Goal: Communication & Community: Connect with others

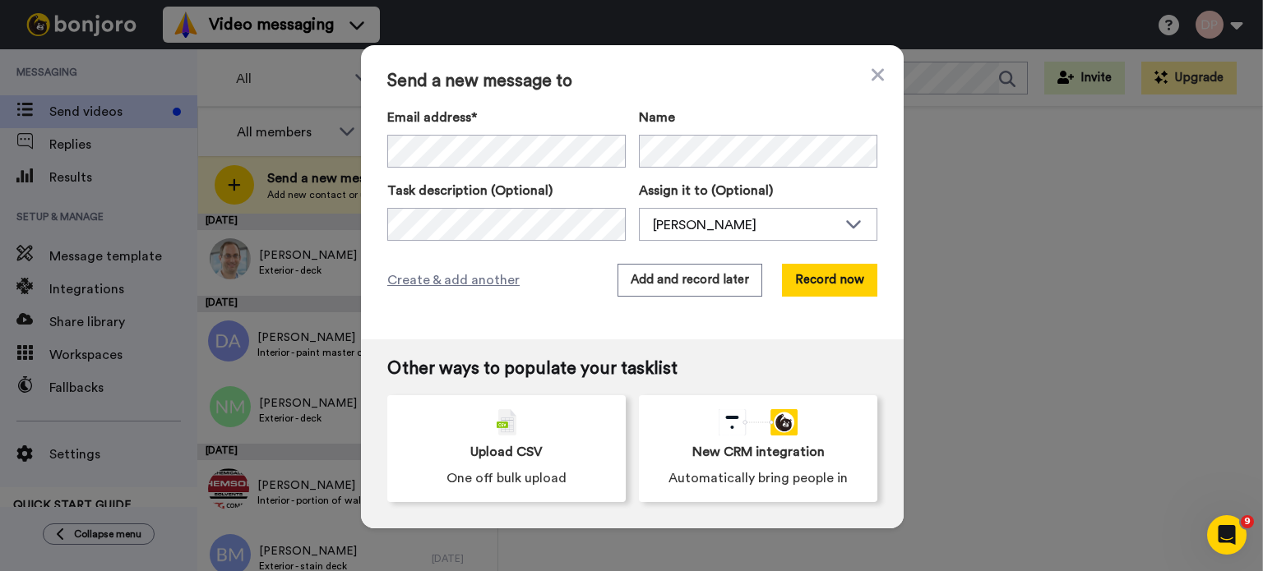
click at [1104, 233] on div "Send a new message to Email address* No search result for ‘ onebarbaracounts@gm…" at bounding box center [631, 285] width 1263 height 571
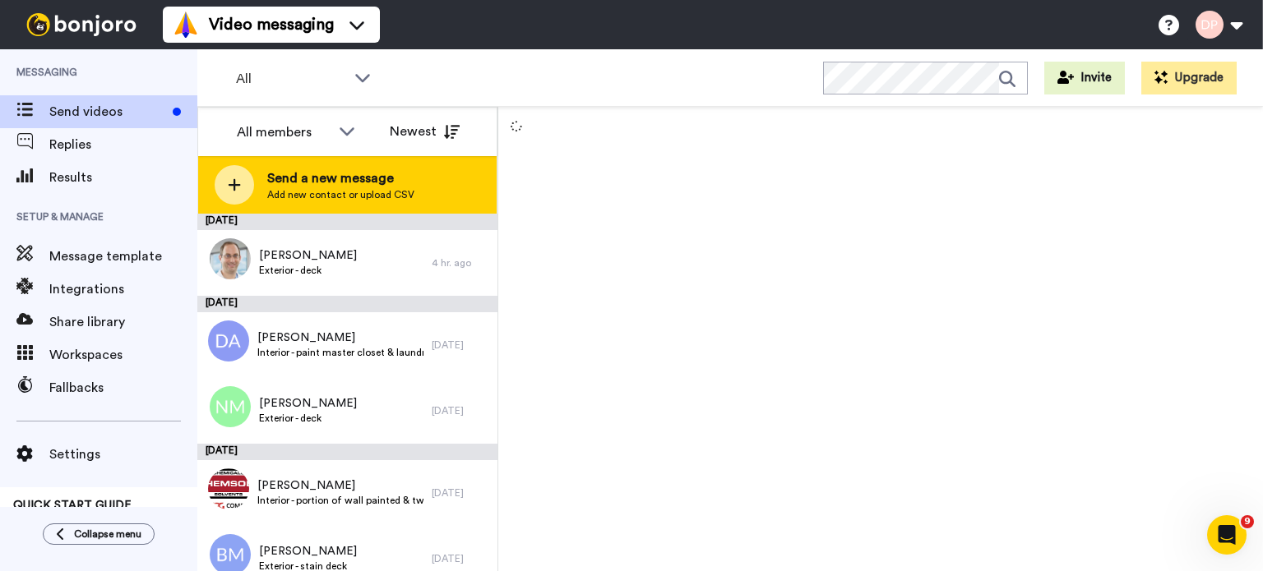
click at [306, 173] on span "Send a new message" at bounding box center [340, 179] width 147 height 20
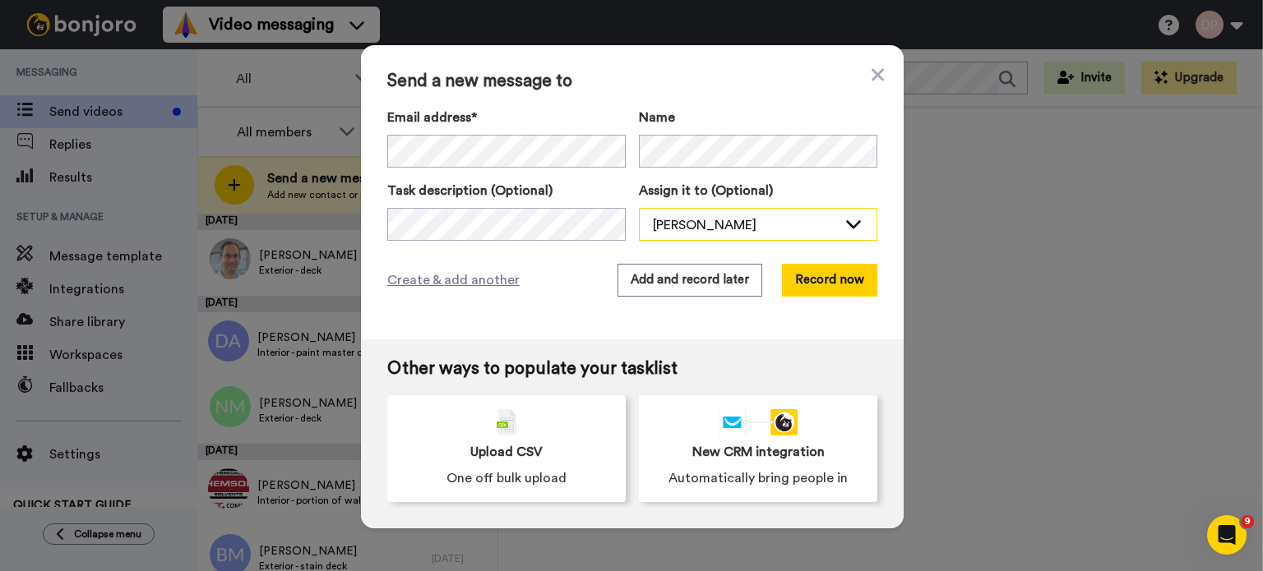
click at [682, 213] on div "[PERSON_NAME]" at bounding box center [758, 225] width 237 height 33
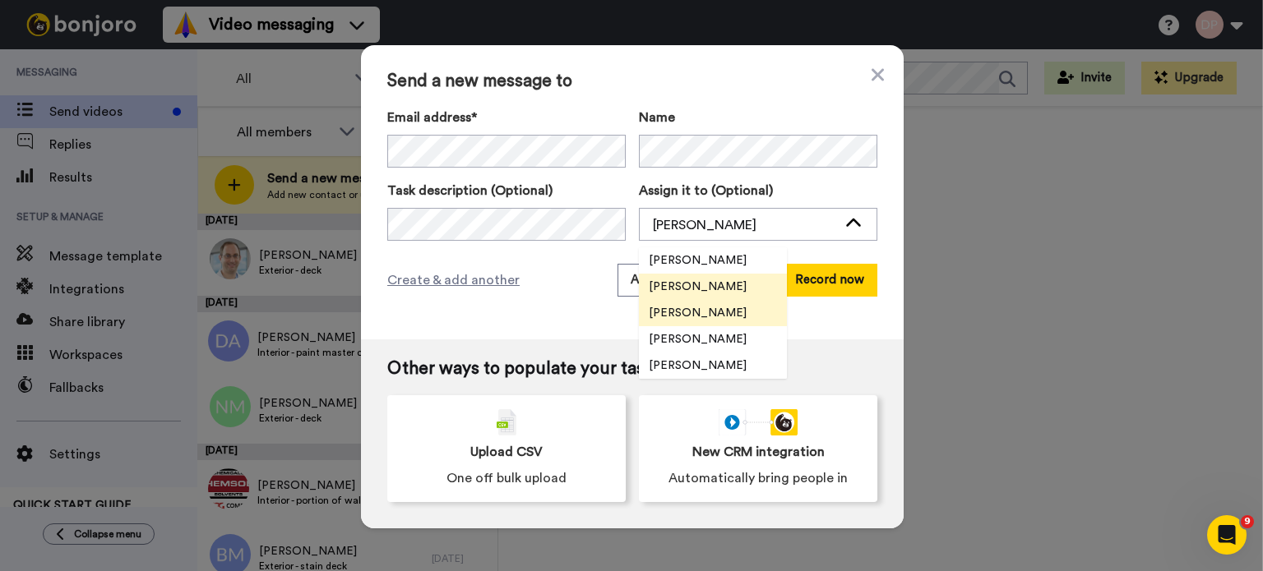
click at [700, 312] on span "[PERSON_NAME]" at bounding box center [698, 313] width 118 height 16
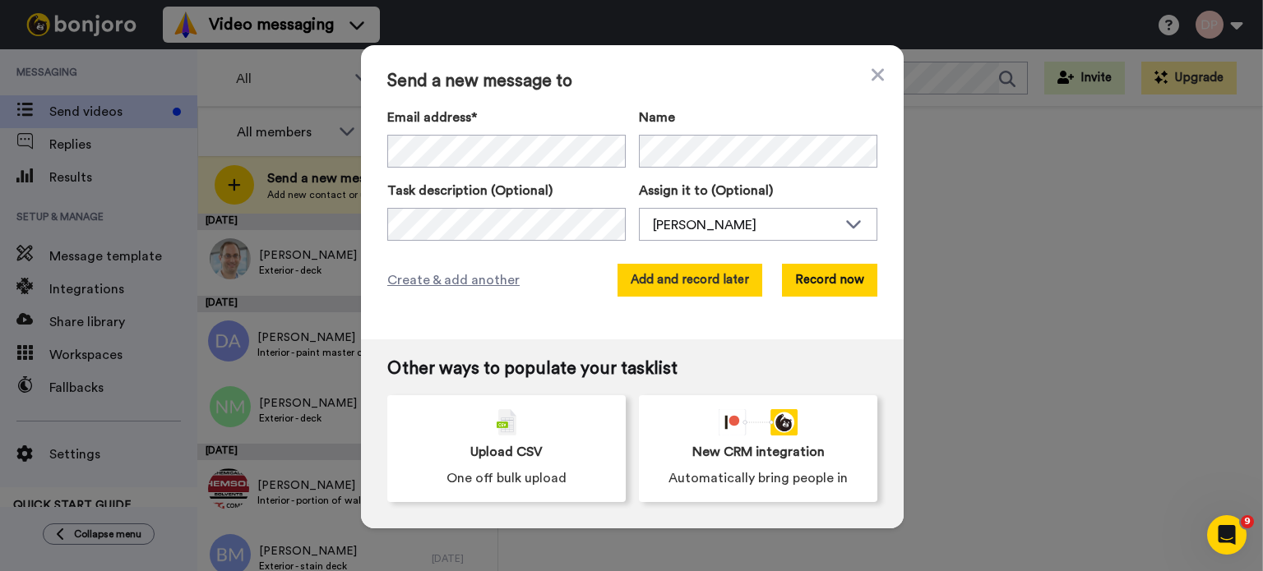
click at [688, 280] on button "Add and record later" at bounding box center [689, 280] width 145 height 33
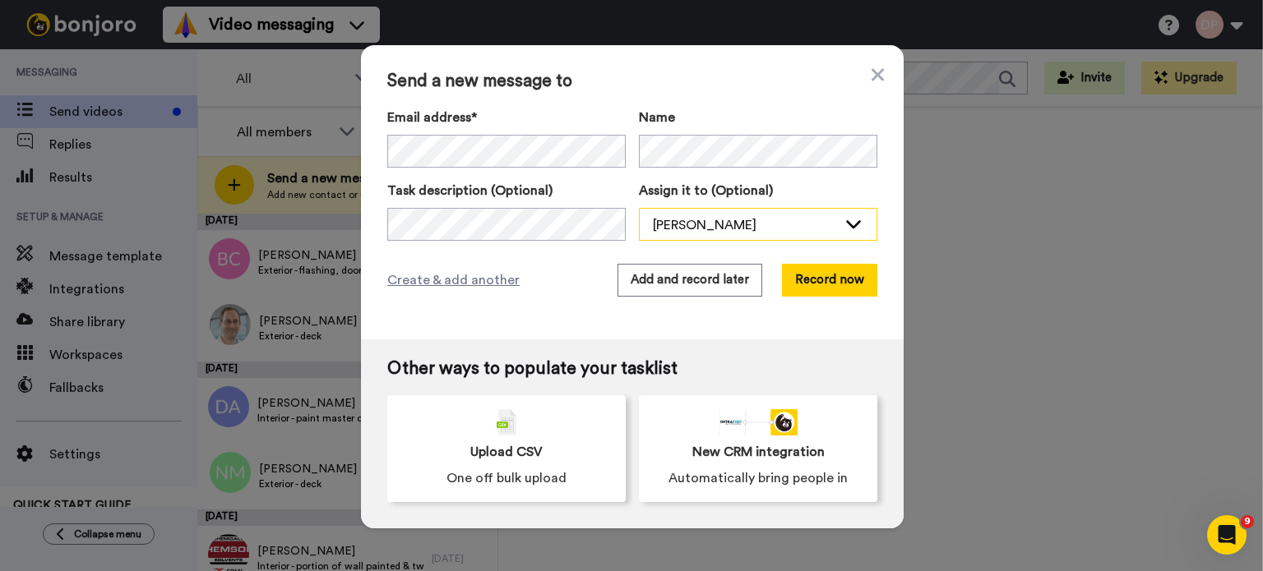
click at [691, 219] on div "[PERSON_NAME]" at bounding box center [745, 225] width 184 height 20
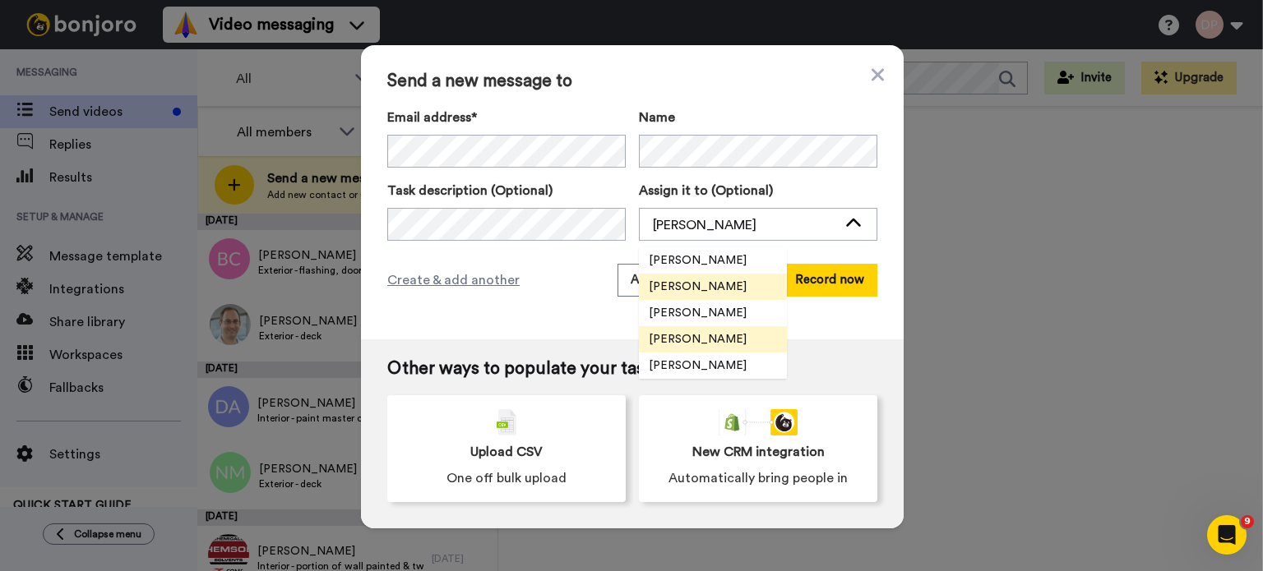
click at [698, 341] on span "[PERSON_NAME]" at bounding box center [698, 339] width 118 height 16
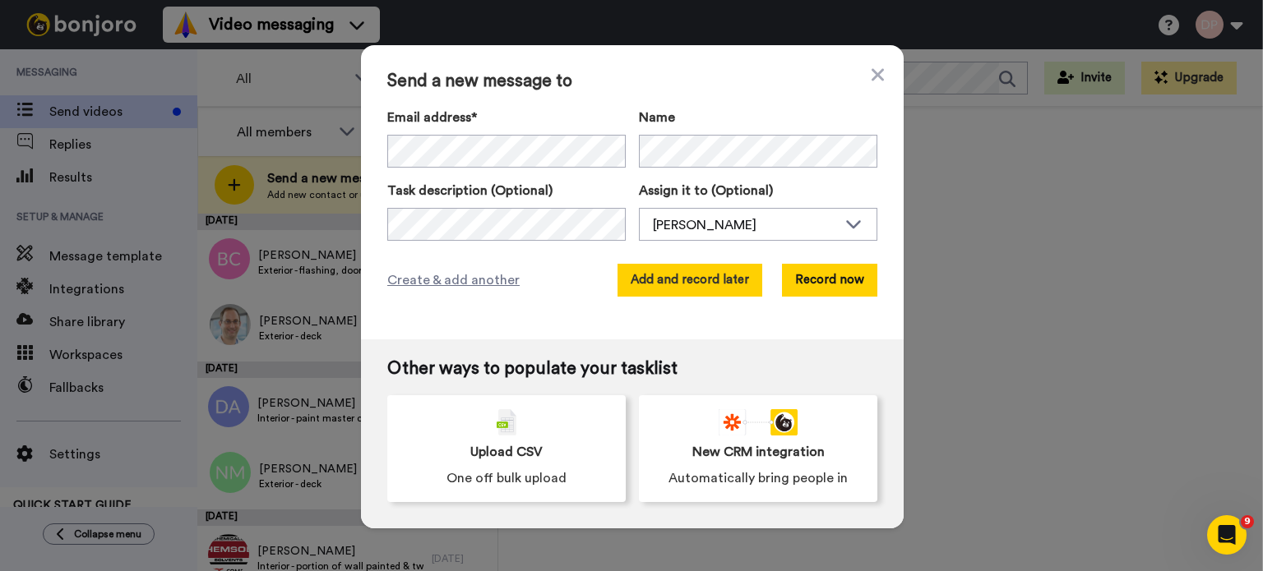
click at [690, 281] on button "Add and record later" at bounding box center [689, 280] width 145 height 33
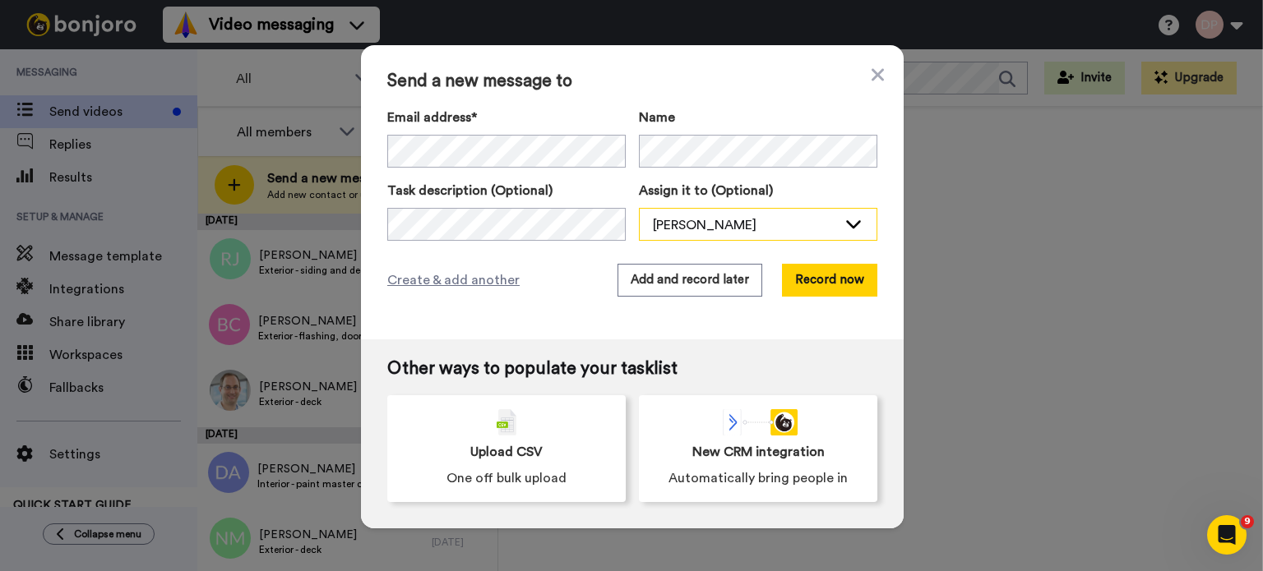
click at [707, 224] on div "[PERSON_NAME]" at bounding box center [745, 225] width 184 height 20
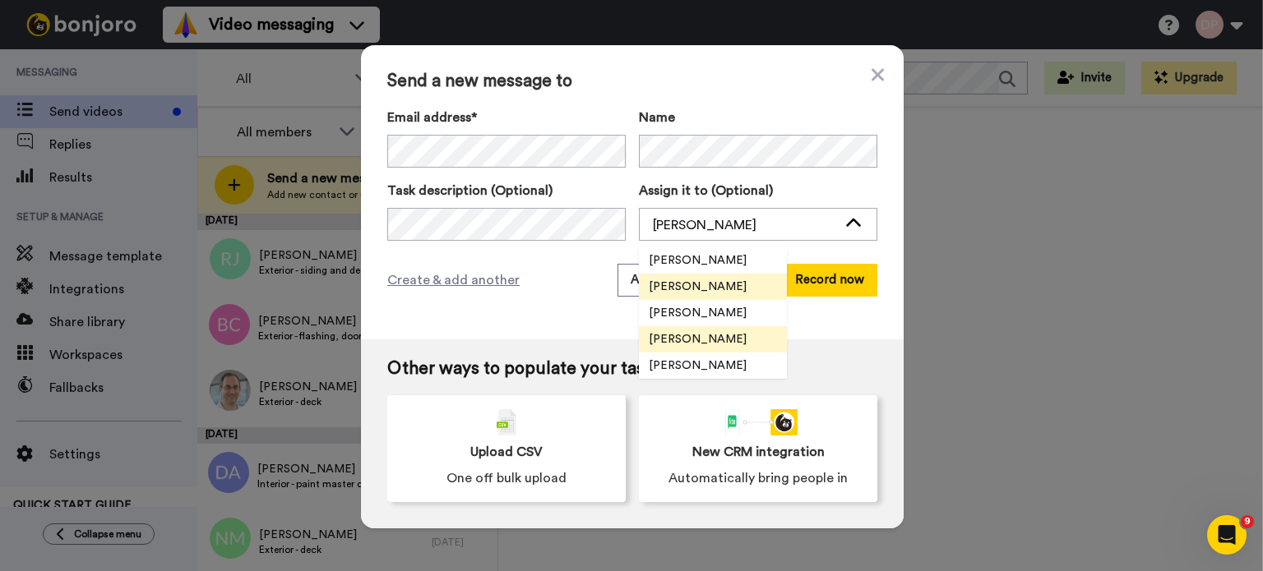
click at [696, 338] on span "[PERSON_NAME]" at bounding box center [698, 339] width 118 height 16
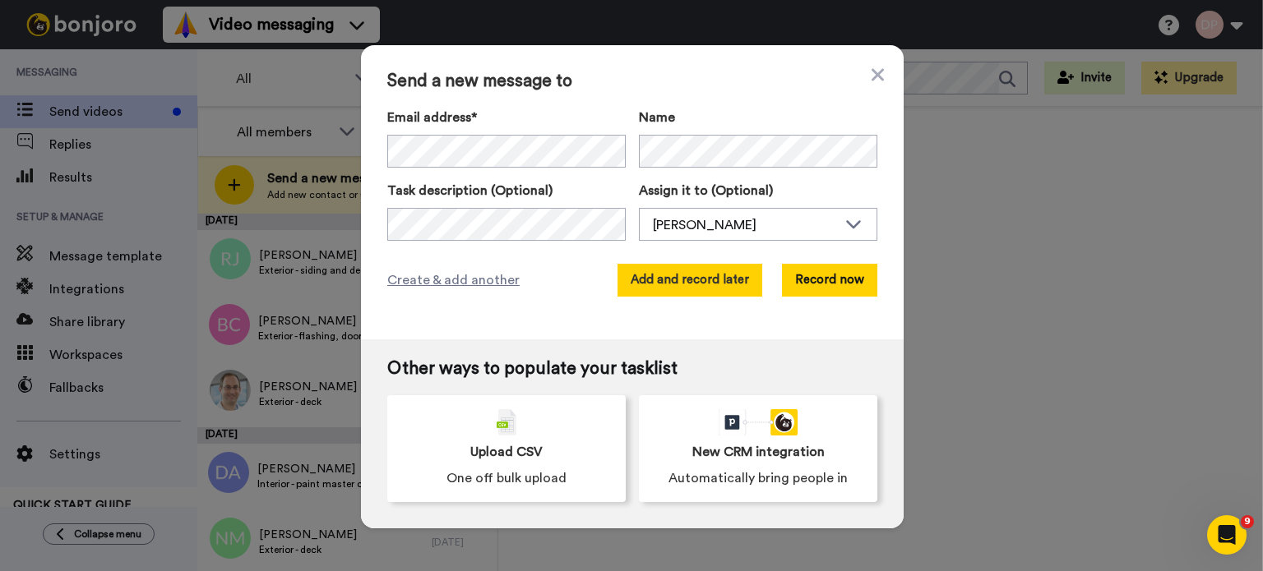
click at [702, 279] on button "Add and record later" at bounding box center [689, 280] width 145 height 33
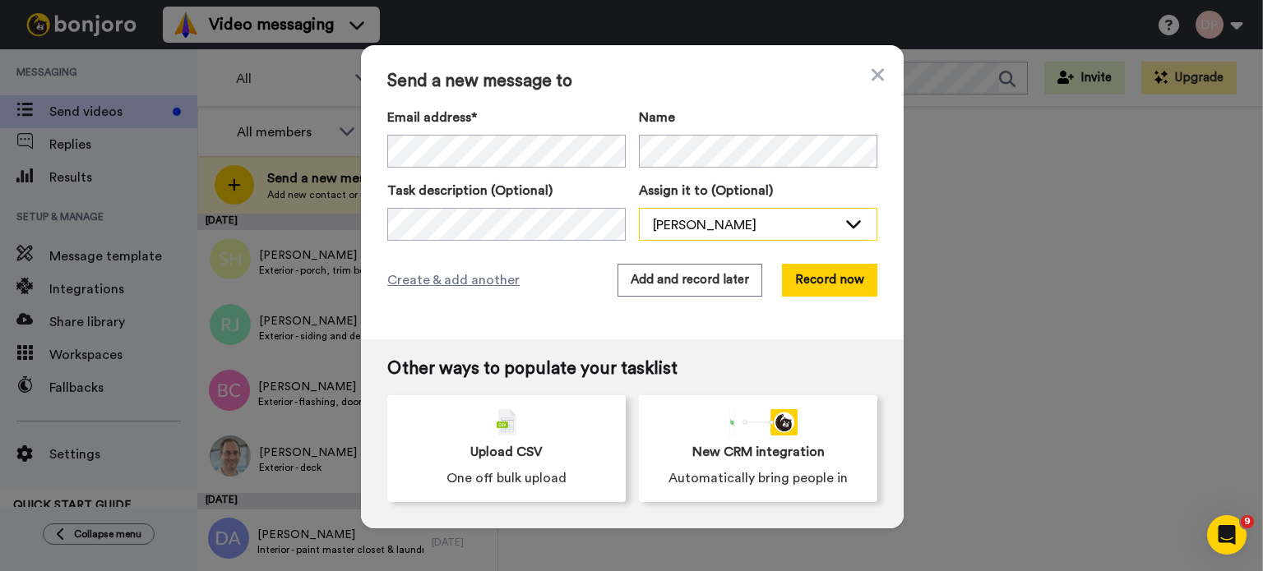
click at [691, 223] on div "[PERSON_NAME]" at bounding box center [745, 225] width 184 height 20
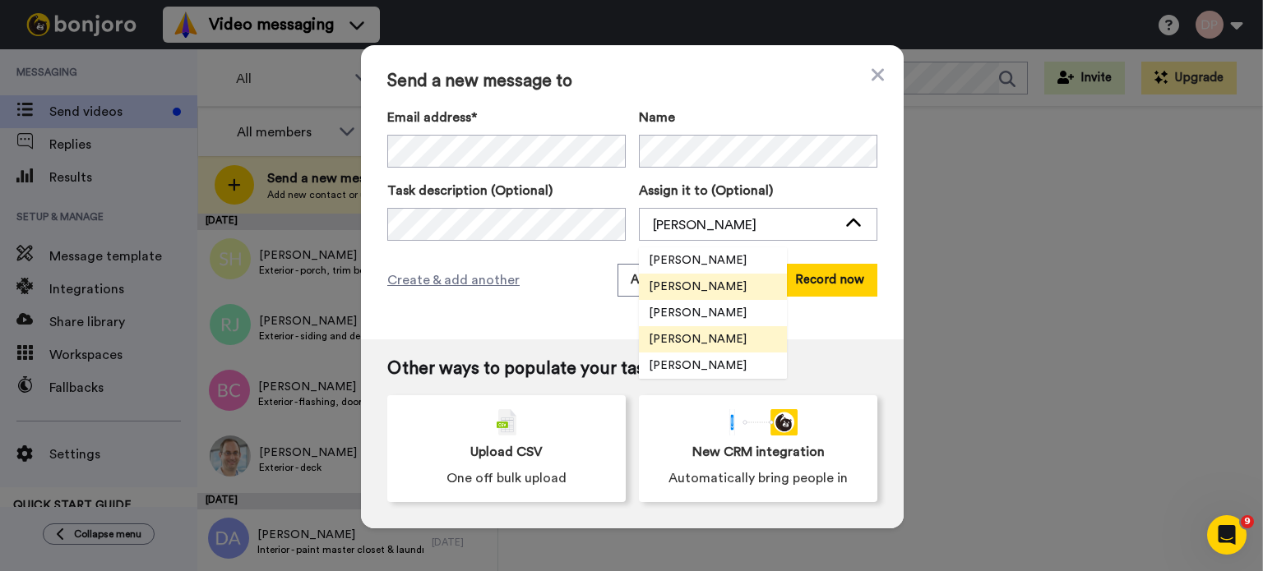
click at [703, 333] on span "[PERSON_NAME]" at bounding box center [698, 339] width 118 height 16
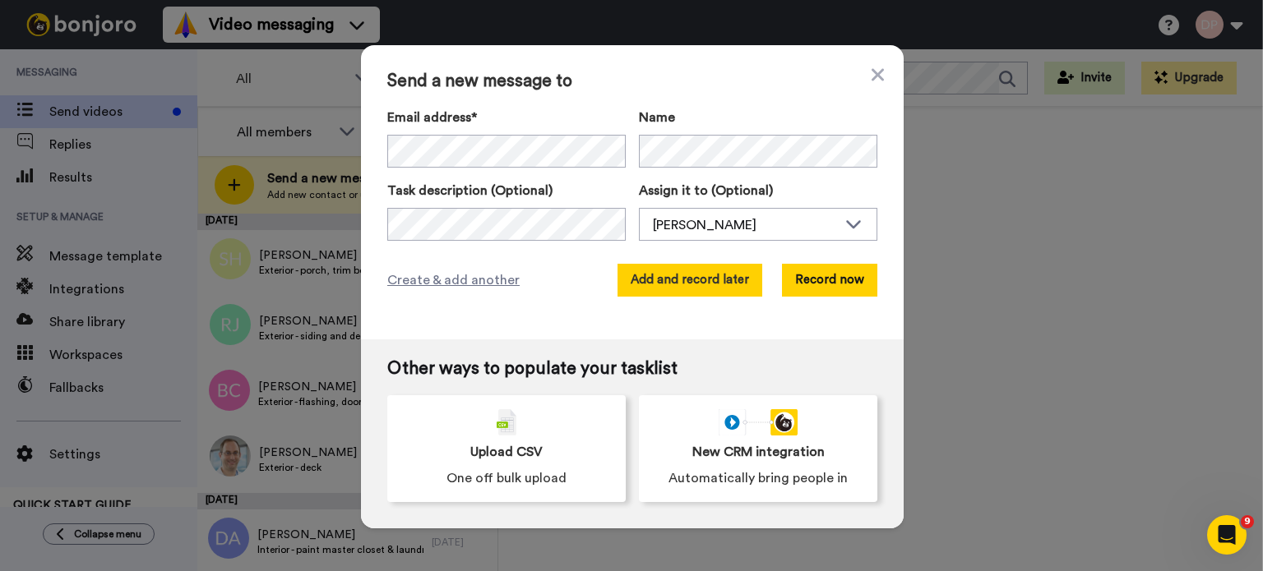
click at [681, 280] on button "Add and record later" at bounding box center [689, 280] width 145 height 33
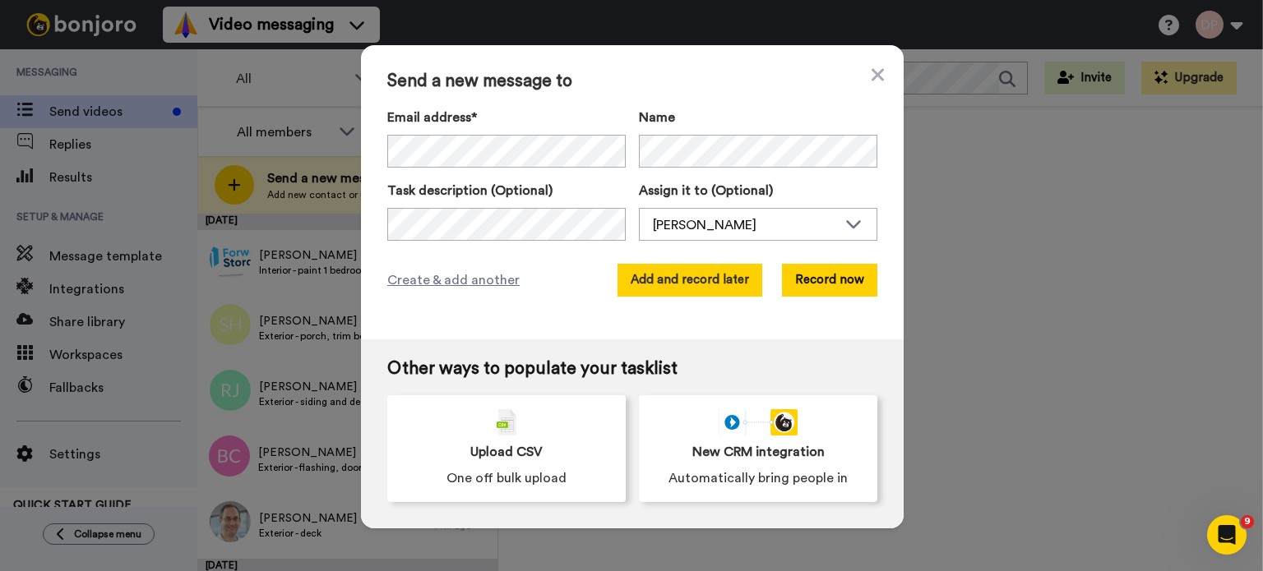
click at [687, 286] on button "Add and record later" at bounding box center [689, 280] width 145 height 33
